Goal: Task Accomplishment & Management: Manage account settings

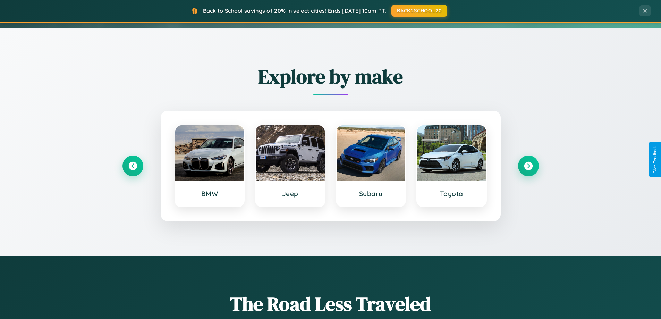
scroll to position [477, 0]
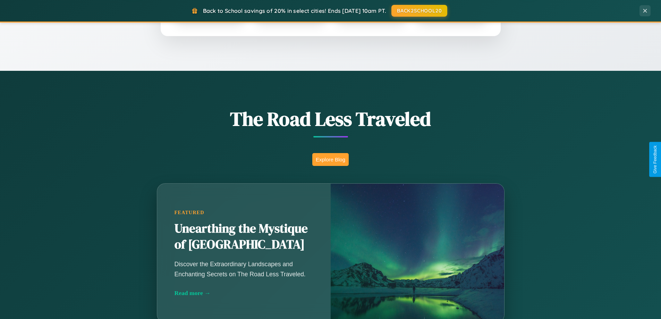
click at [330, 159] on button "Explore Blog" at bounding box center [330, 159] width 36 height 13
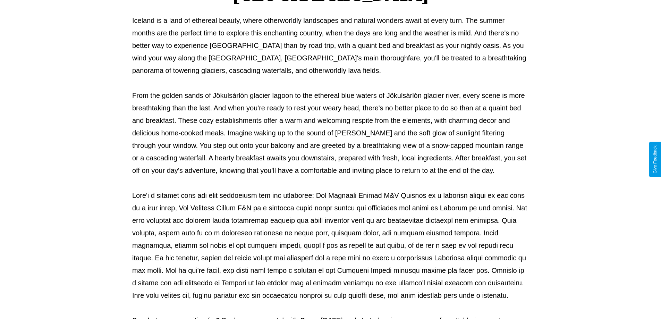
scroll to position [224, 0]
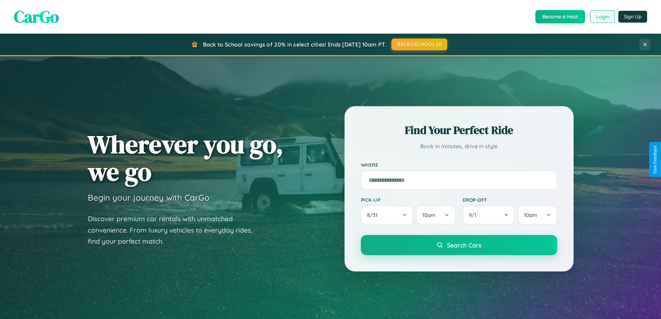
click at [602, 17] on button "Login" at bounding box center [602, 16] width 25 height 12
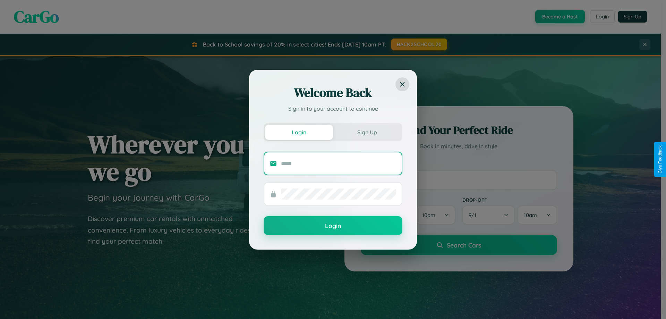
click at [339, 163] on input "text" at bounding box center [338, 163] width 115 height 11
type input "**********"
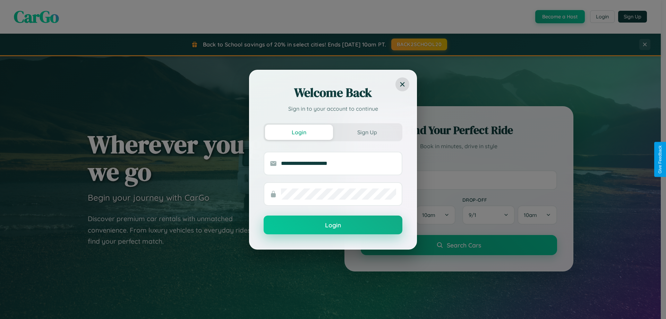
click at [333, 225] on button "Login" at bounding box center [333, 224] width 139 height 19
